Goal: Task Accomplishment & Management: Manage account settings

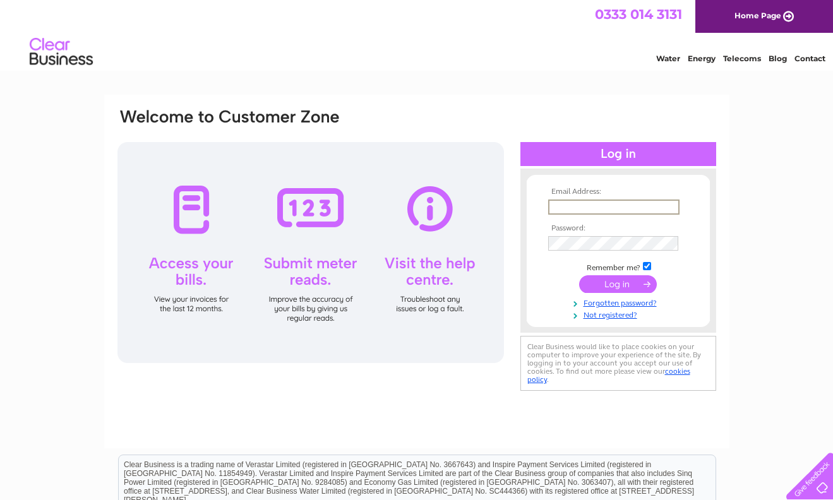
type input "[EMAIL_ADDRESS][DOMAIN_NAME]"
click at [608, 285] on input "submit" at bounding box center [618, 283] width 78 height 18
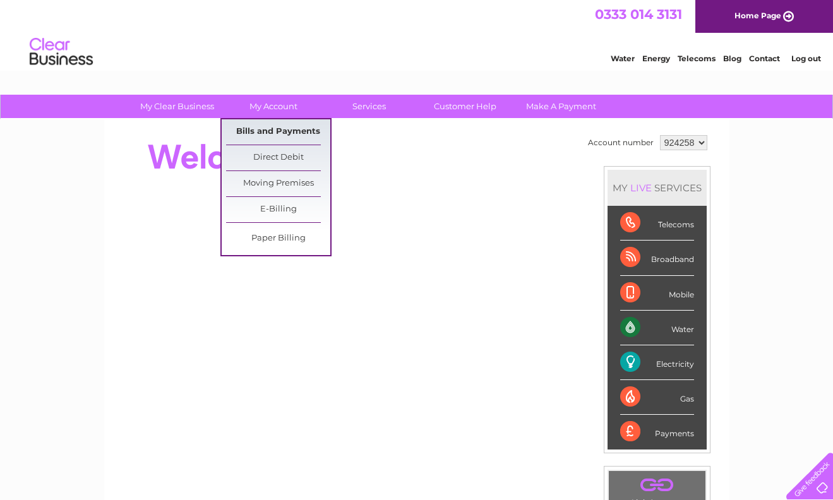
click at [284, 129] on link "Bills and Payments" at bounding box center [278, 131] width 104 height 25
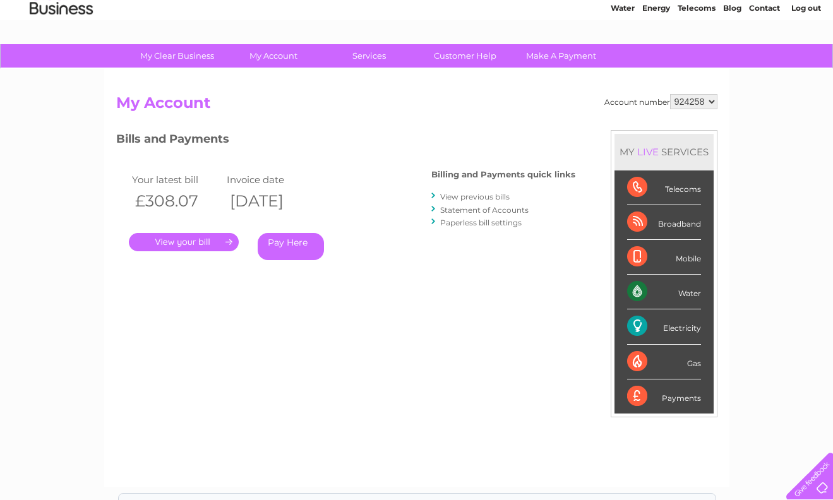
scroll to position [51, 0]
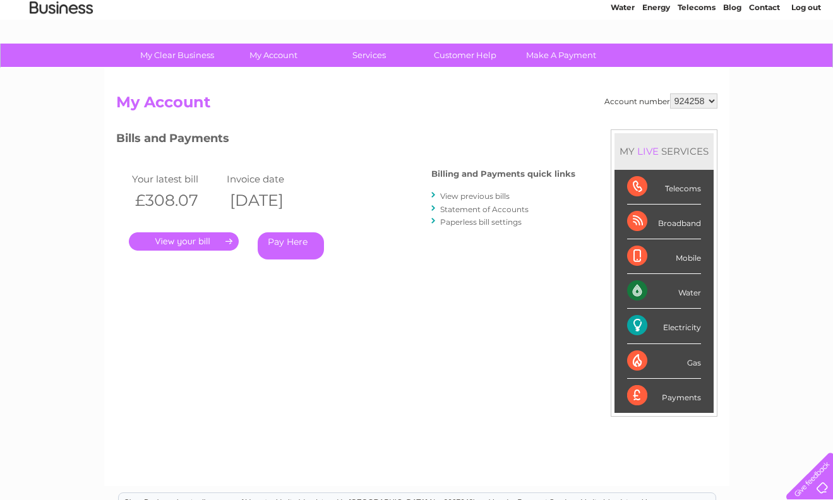
click at [188, 242] on link "." at bounding box center [184, 241] width 110 height 18
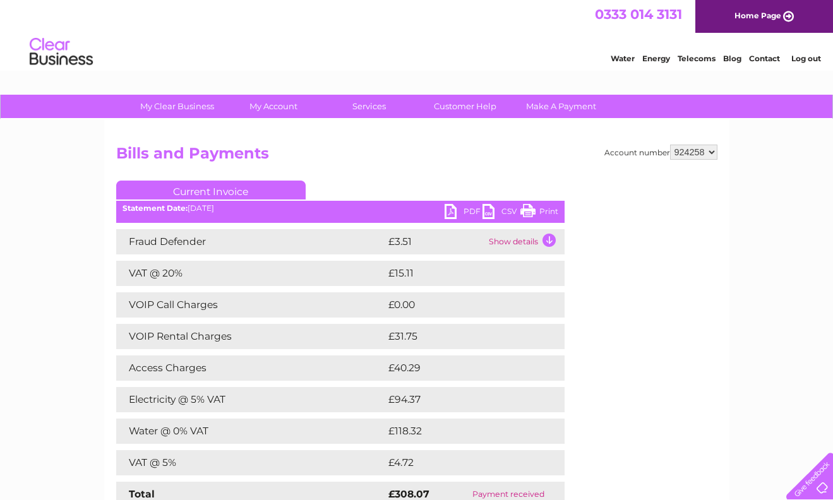
click at [451, 212] on link "PDF" at bounding box center [463, 213] width 38 height 18
